Goal: Obtain resource: Download file/media

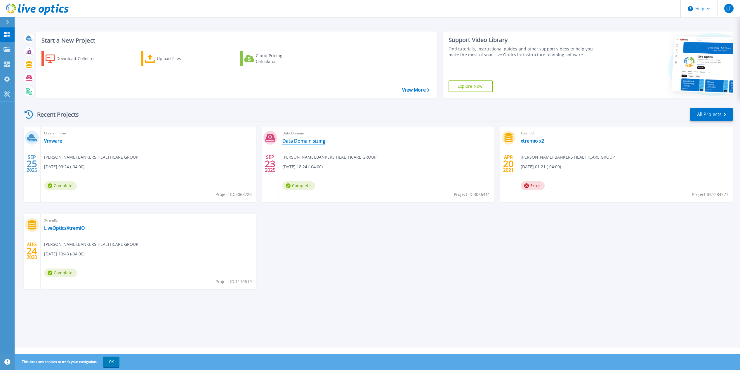
click at [312, 141] on link "Data Domain sizing" at bounding box center [303, 141] width 43 height 6
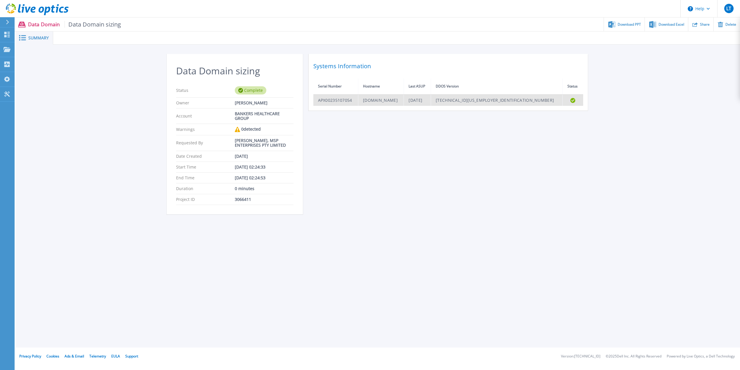
click at [328, 97] on td "APX00235107054" at bounding box center [335, 100] width 45 height 11
click at [329, 97] on td "APX00235107054" at bounding box center [335, 100] width 45 height 11
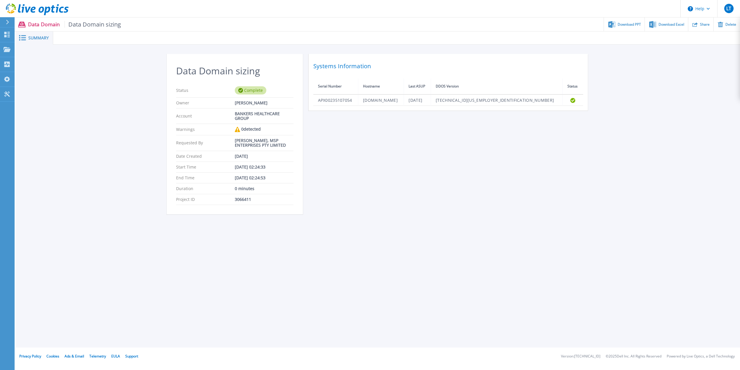
click at [99, 24] on span "Data Domain sizing" at bounding box center [92, 24] width 57 height 7
click at [33, 23] on p "Data Domain Data Domain sizing" at bounding box center [74, 24] width 93 height 7
click at [39, 41] on div "Summary" at bounding box center [34, 38] width 38 height 13
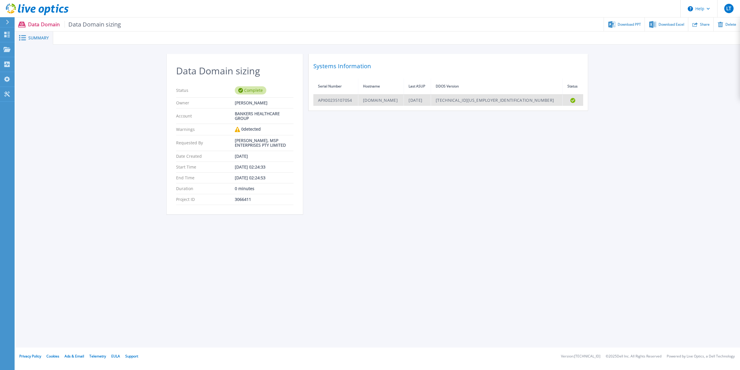
click at [354, 99] on td "APX00235107054" at bounding box center [335, 100] width 45 height 11
click at [358, 102] on td "APX00235107054" at bounding box center [335, 100] width 45 height 11
click at [347, 101] on td "APX00235107054" at bounding box center [335, 100] width 45 height 11
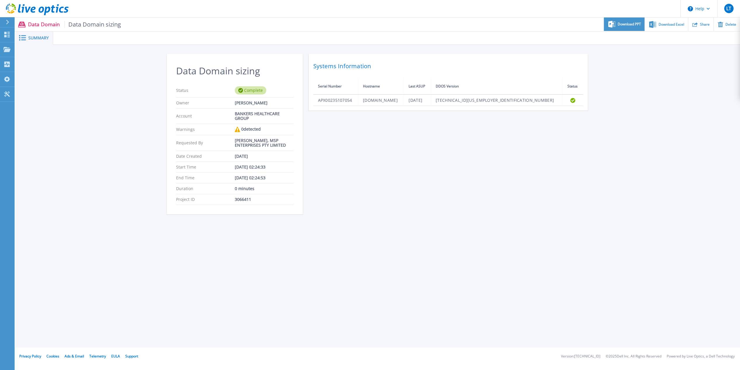
click at [622, 27] on div "Download PPT" at bounding box center [624, 25] width 41 height 14
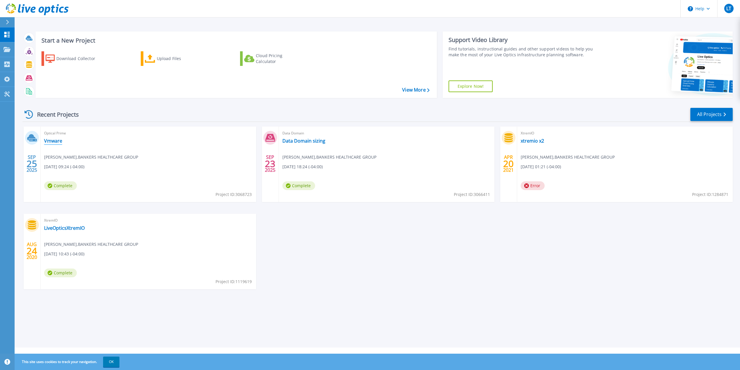
click at [52, 139] on link "Vmware" at bounding box center [53, 141] width 18 height 6
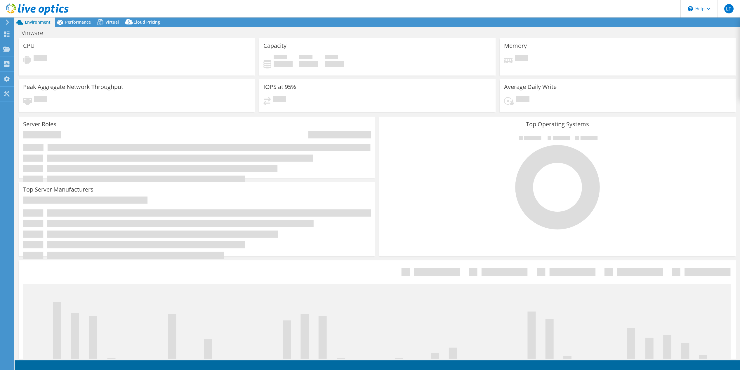
select select "USD"
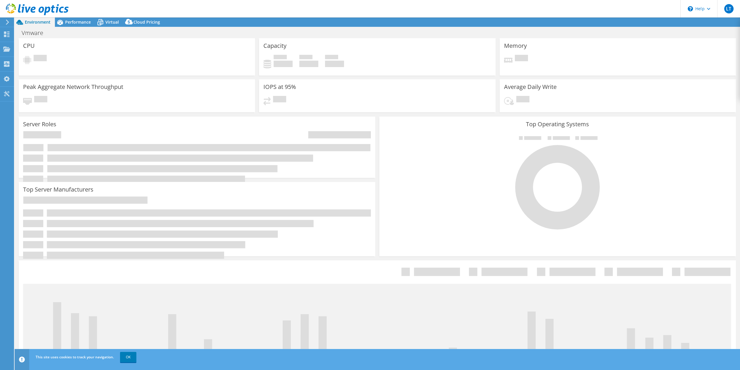
select select "USEast"
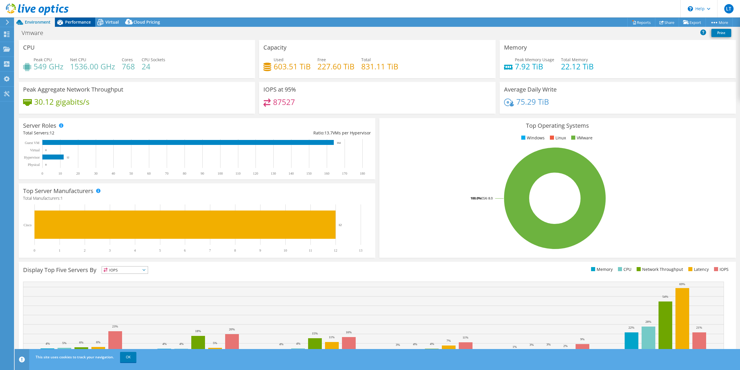
click at [85, 19] on div "Performance" at bounding box center [75, 22] width 40 height 9
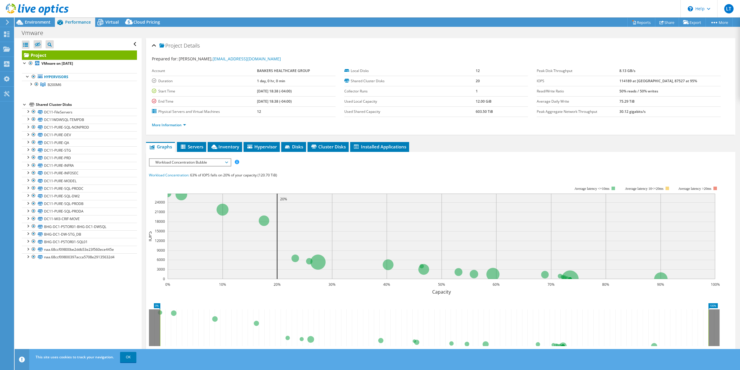
click at [108, 17] on header "LT End User [PERSON_NAME] [EMAIL_ADDRESS][DOMAIN_NAME] BANKERS HEALTHCARE GROUP…" at bounding box center [370, 9] width 740 height 18
click at [108, 19] on span "Virtual" at bounding box center [111, 22] width 13 height 6
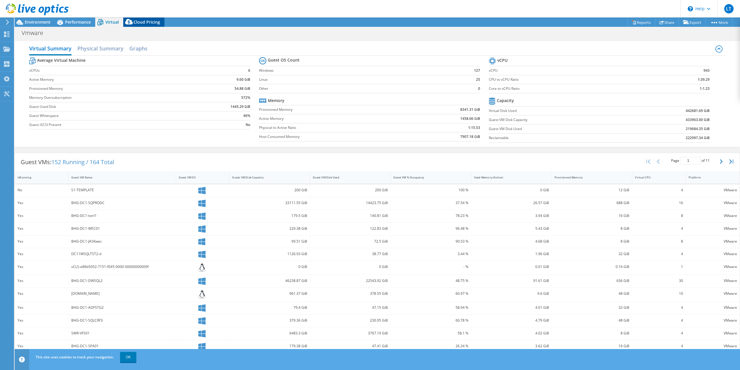
click at [144, 23] on span "Cloud Pricing" at bounding box center [146, 22] width 27 height 6
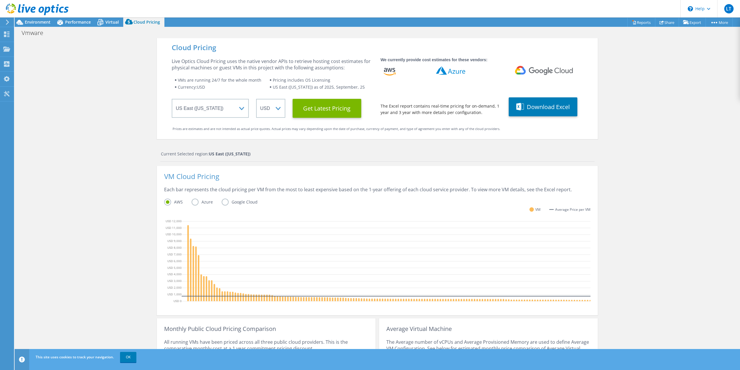
scroll to position [56, 0]
drag, startPoint x: 702, startPoint y: 202, endPoint x: 688, endPoint y: 203, distance: 15.0
click at [702, 202] on div "Cloud Pricing Live Optics Cloud Pricing uses the native vendor APIs to retrieve…" at bounding box center [377, 233] width 725 height 390
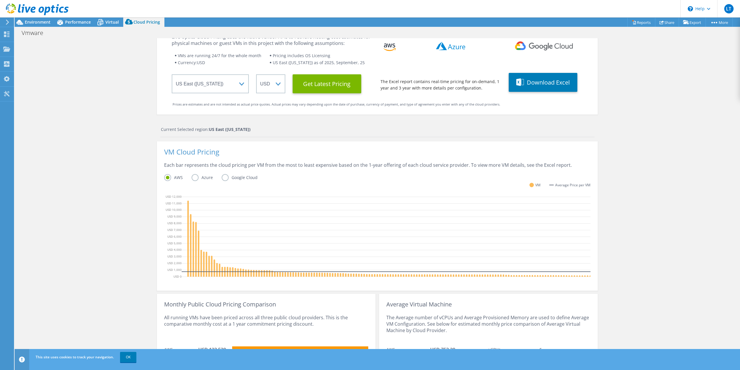
scroll to position [7, 0]
click at [534, 84] on button "Download Excel" at bounding box center [542, 82] width 69 height 19
click at [109, 22] on span "Virtual" at bounding box center [111, 22] width 13 height 6
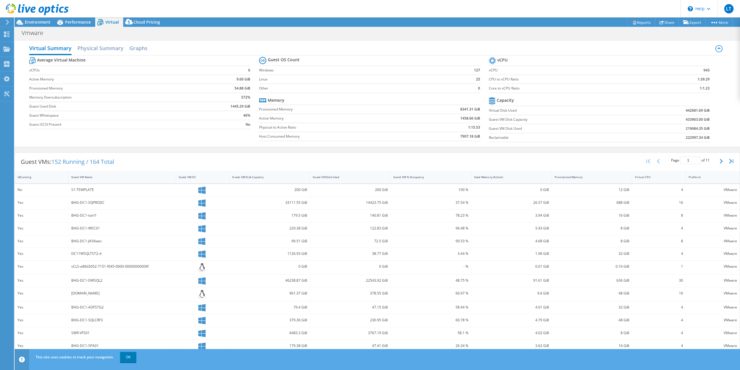
scroll to position [0, 0]
click at [72, 23] on span "Performance" at bounding box center [78, 22] width 26 height 6
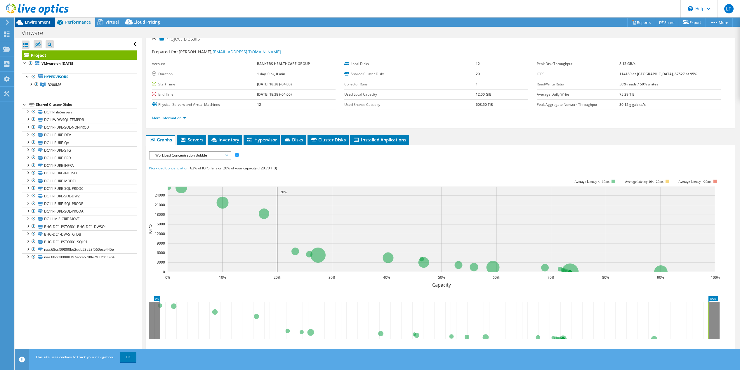
click at [36, 22] on span "Environment" at bounding box center [38, 22] width 26 height 6
